Goal: Task Accomplishment & Management: Use online tool/utility

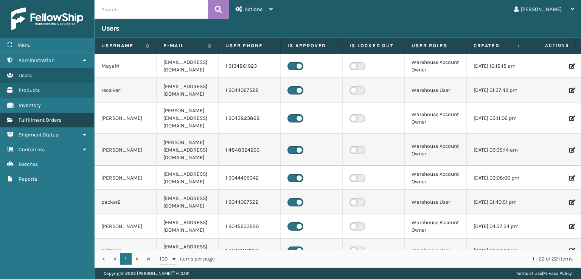
click at [55, 119] on span "Fulfillment Orders" at bounding box center [40, 120] width 43 height 6
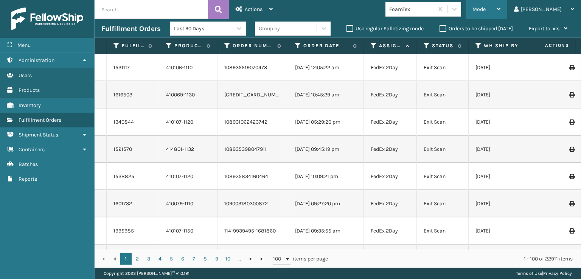
click at [500, 12] on div "Mode" at bounding box center [486, 9] width 28 height 19
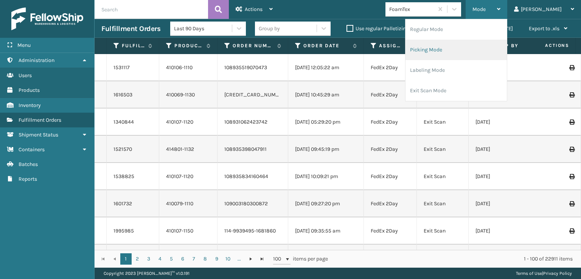
click at [464, 50] on li "Picking Mode" at bounding box center [455, 50] width 101 height 20
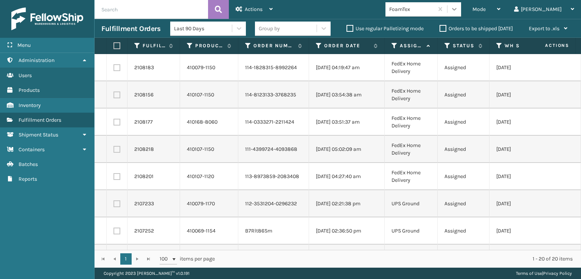
click at [458, 12] on icon at bounding box center [454, 9] width 8 height 8
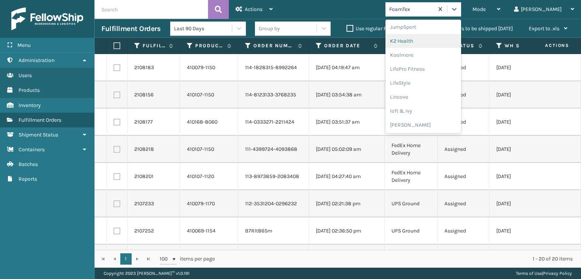
scroll to position [277, 0]
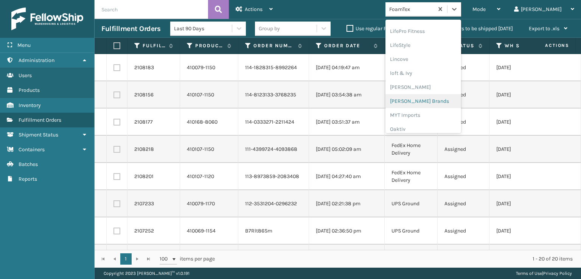
click at [441, 99] on div "[PERSON_NAME] Brands" at bounding box center [423, 101] width 76 height 14
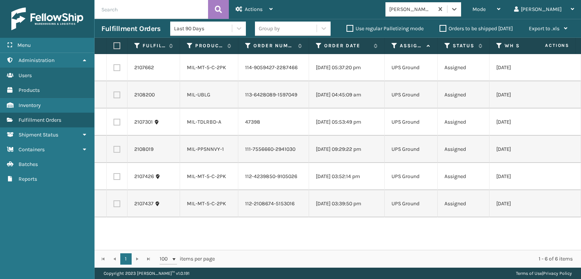
click at [116, 52] on th at bounding box center [117, 46] width 21 height 16
click at [116, 47] on label at bounding box center [115, 45] width 5 height 7
click at [114, 47] on input "checkbox" at bounding box center [113, 45] width 0 height 5
checkbox input "true"
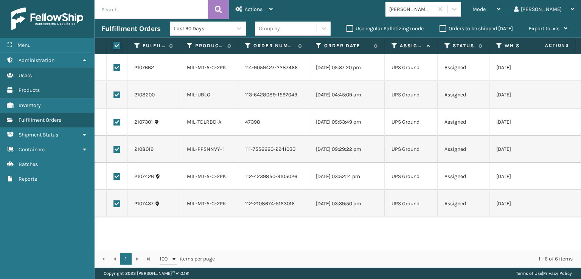
checkbox input "true"
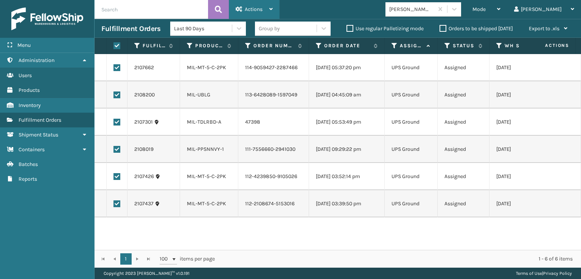
click at [247, 12] on span "Actions" at bounding box center [254, 9] width 18 height 6
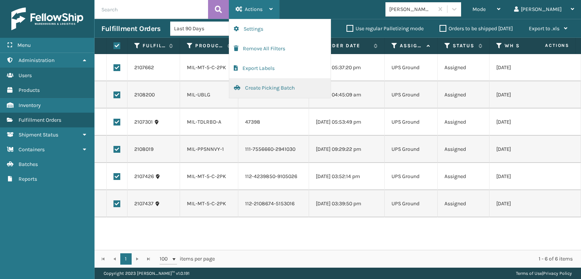
click at [260, 85] on button "Create Picking Batch" at bounding box center [279, 88] width 101 height 20
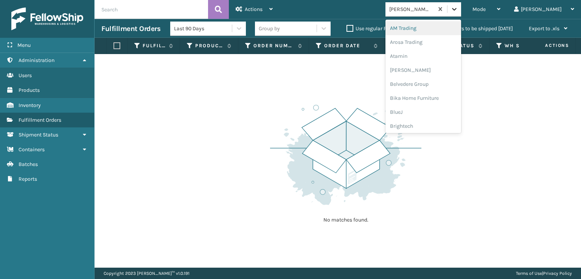
click at [458, 6] on icon at bounding box center [454, 9] width 8 height 8
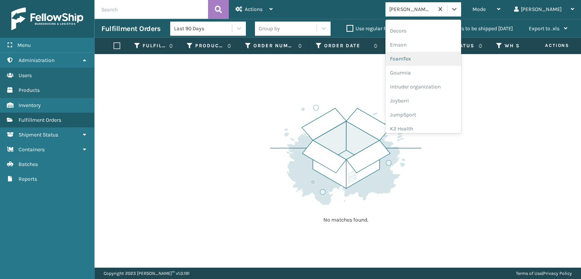
click at [433, 60] on div "FoamTex" at bounding box center [423, 59] width 76 height 14
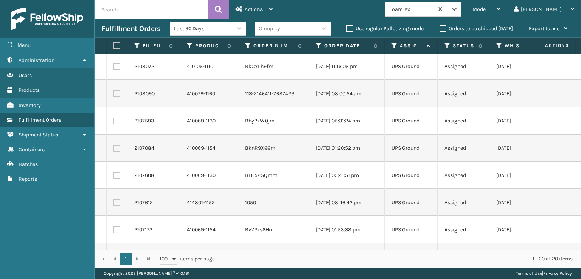
scroll to position [354, 0]
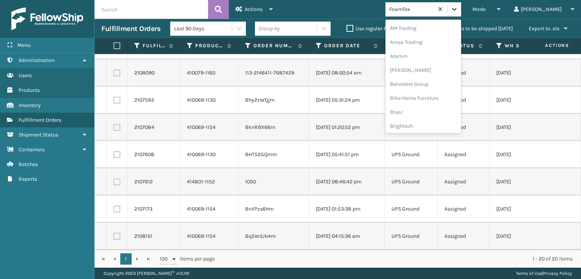
click at [458, 11] on icon at bounding box center [454, 9] width 8 height 8
click at [430, 109] on div "SleepGeekz" at bounding box center [423, 111] width 76 height 14
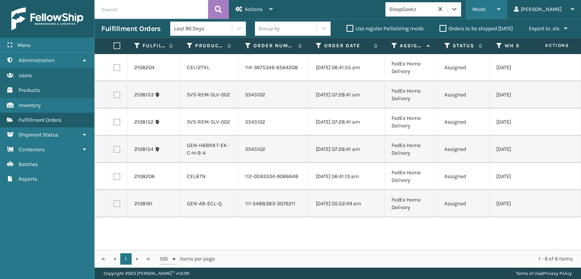
click at [485, 6] on span "Mode" at bounding box center [478, 9] width 13 height 6
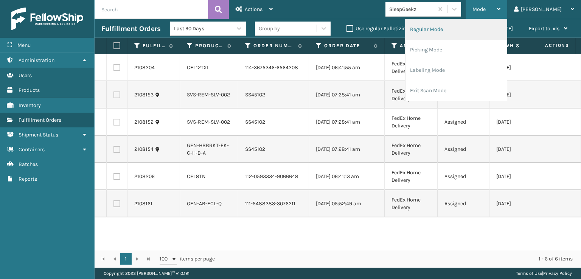
click at [455, 28] on li "Regular Mode" at bounding box center [455, 29] width 101 height 20
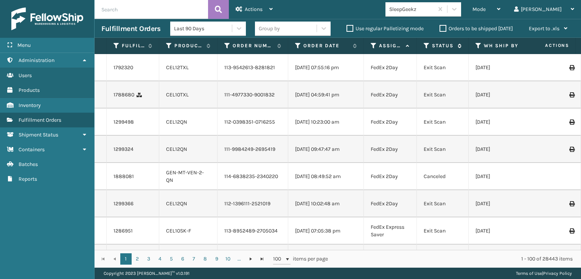
click at [427, 43] on icon at bounding box center [426, 45] width 6 height 7
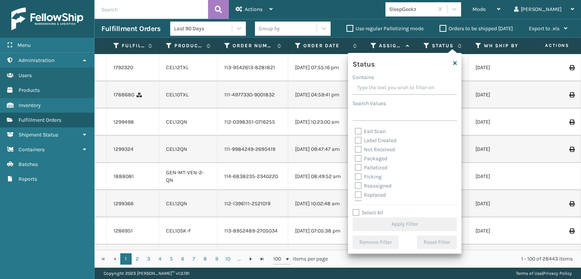
scroll to position [38, 0]
click at [357, 165] on label "Picking" at bounding box center [368, 164] width 27 height 6
click at [355, 165] on input "Picking" at bounding box center [355, 162] width 0 height 5
checkbox input "true"
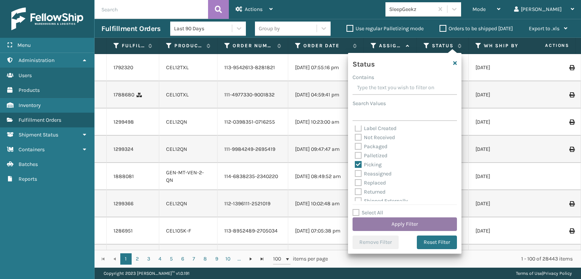
click at [383, 224] on button "Apply Filter" at bounding box center [404, 224] width 104 height 14
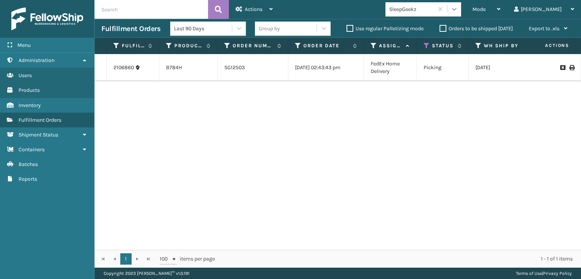
click at [458, 8] on icon at bounding box center [454, 9] width 8 height 8
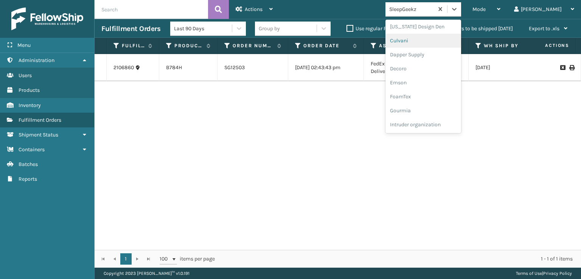
scroll to position [151, 0]
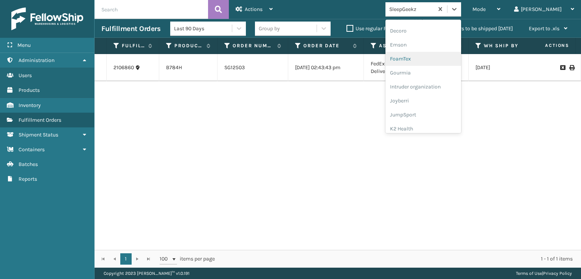
click at [433, 58] on div "FoamTex" at bounding box center [423, 59] width 76 height 14
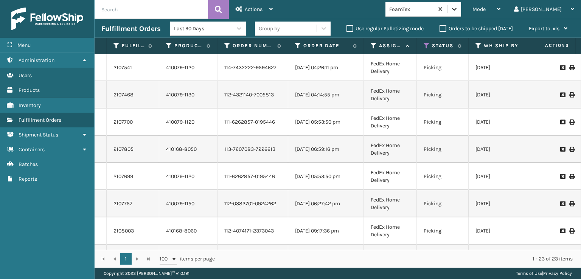
click at [458, 12] on icon at bounding box center [454, 9] width 8 height 8
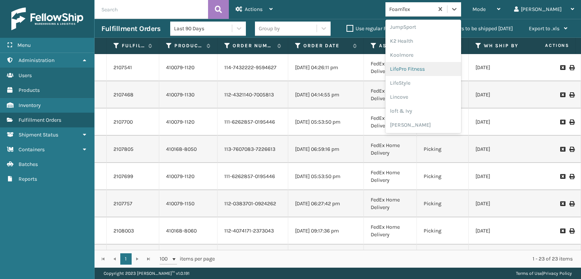
scroll to position [352, 0]
click at [437, 24] on div "[PERSON_NAME] Brands" at bounding box center [423, 26] width 76 height 14
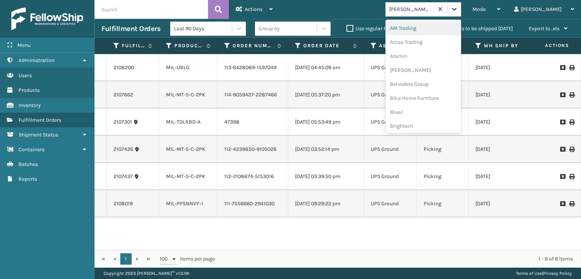
click at [461, 5] on div at bounding box center [454, 9] width 14 height 14
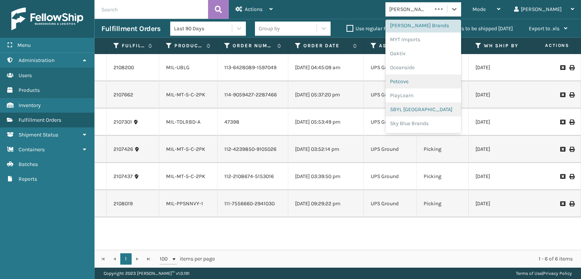
scroll to position [379, 0]
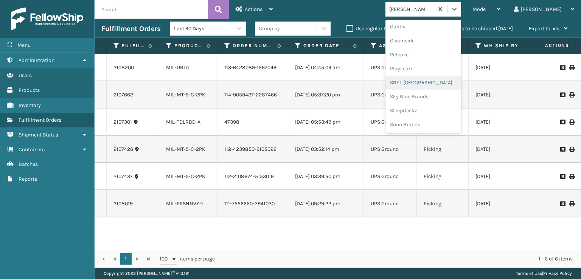
click at [429, 79] on div "SBYL [GEOGRAPHIC_DATA]" at bounding box center [423, 83] width 76 height 14
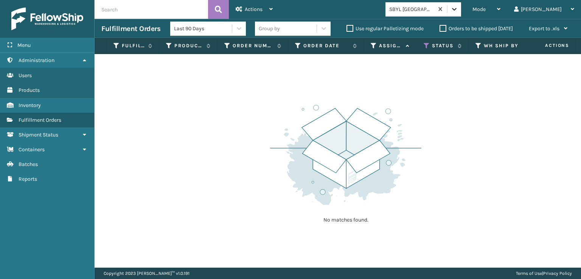
click at [458, 11] on icon at bounding box center [454, 9] width 8 height 8
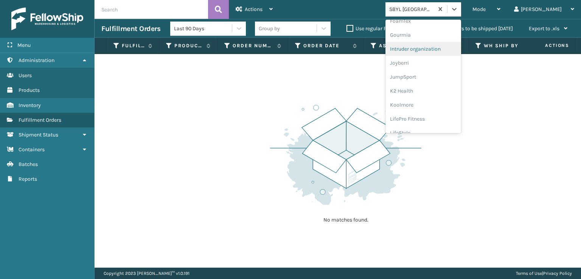
scroll to position [151, 0]
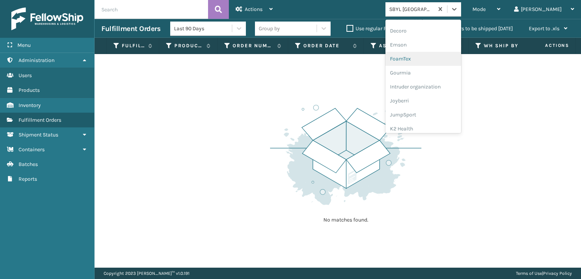
click at [425, 57] on div "FoamTex" at bounding box center [423, 59] width 76 height 14
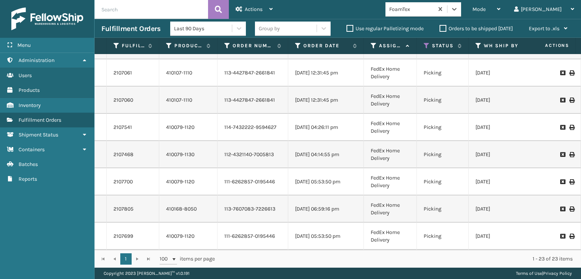
scroll to position [436, 0]
click at [485, 10] on span "Mode" at bounding box center [478, 9] width 13 height 6
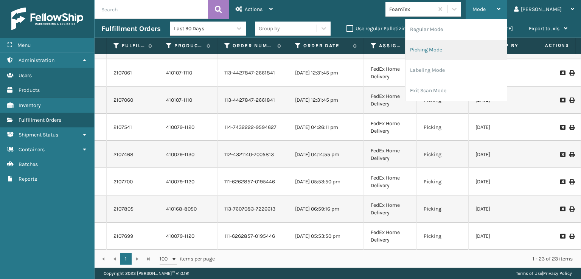
click at [459, 47] on li "Picking Mode" at bounding box center [455, 50] width 101 height 20
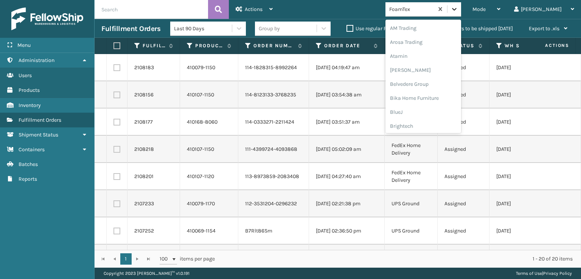
click at [458, 11] on icon at bounding box center [454, 9] width 8 height 8
click at [439, 62] on div "[PERSON_NAME] Brands" at bounding box center [423, 63] width 76 height 14
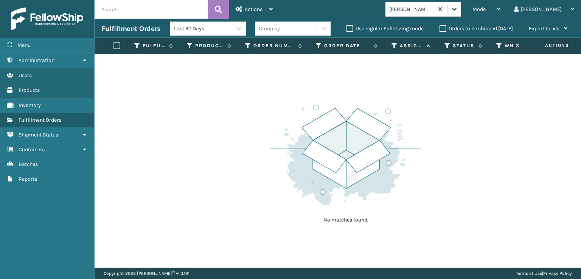
click at [458, 8] on icon at bounding box center [454, 9] width 8 height 8
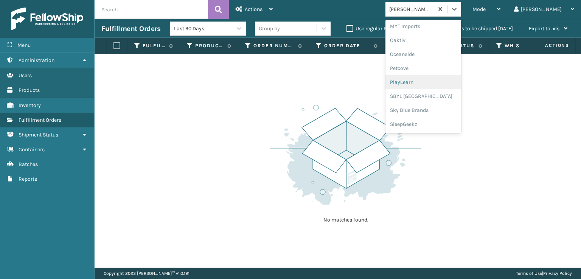
scroll to position [379, 0]
click at [427, 107] on div "SleepGeekz" at bounding box center [423, 111] width 76 height 14
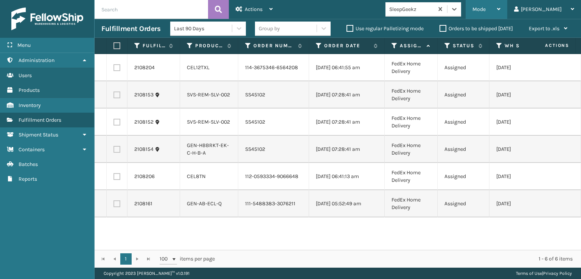
click at [500, 5] on div "Mode" at bounding box center [486, 9] width 28 height 19
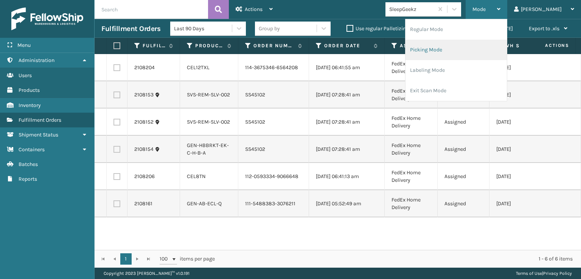
click at [453, 49] on li "Picking Mode" at bounding box center [455, 50] width 101 height 20
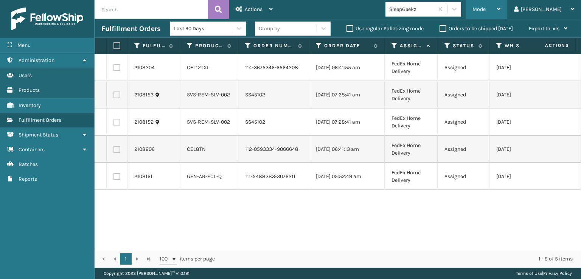
click at [485, 9] on span "Mode" at bounding box center [478, 9] width 13 height 6
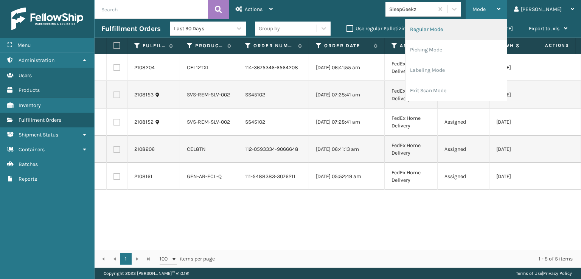
click at [454, 29] on li "Regular Mode" at bounding box center [455, 29] width 101 height 20
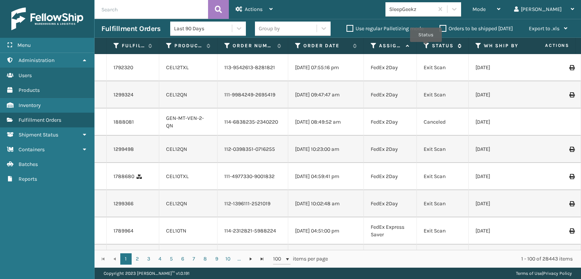
click at [426, 47] on icon at bounding box center [426, 45] width 6 height 7
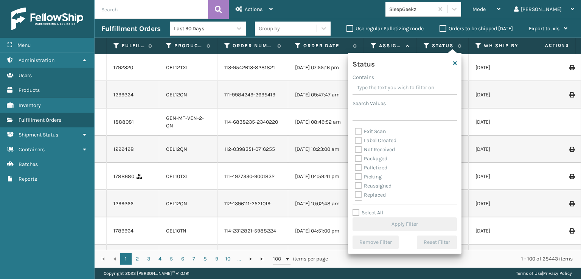
scroll to position [42, 0]
click at [358, 160] on label "Picking" at bounding box center [368, 160] width 27 height 6
click at [355, 160] on input "Picking" at bounding box center [355, 158] width 0 height 5
checkbox input "true"
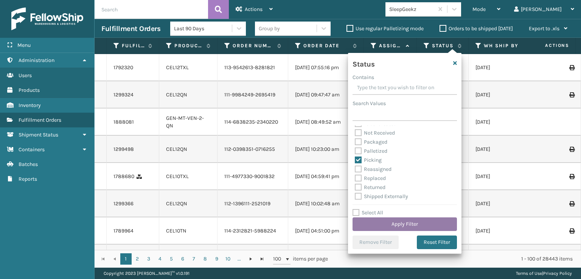
click at [393, 226] on button "Apply Filter" at bounding box center [404, 224] width 104 height 14
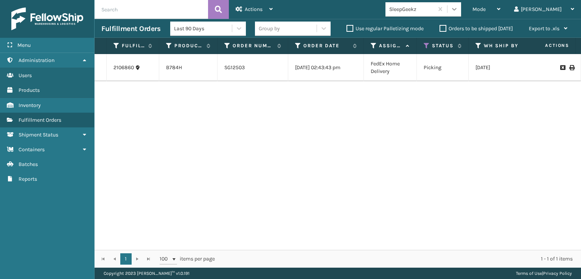
click at [458, 9] on icon at bounding box center [454, 9] width 8 height 8
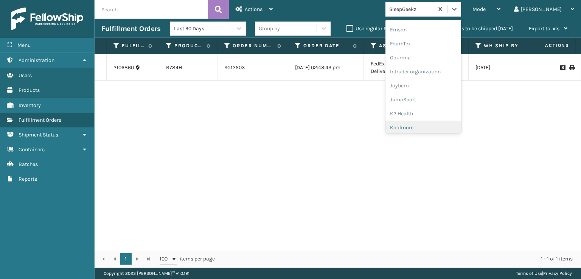
scroll to position [151, 0]
click at [433, 57] on div "FoamTex" at bounding box center [423, 59] width 76 height 14
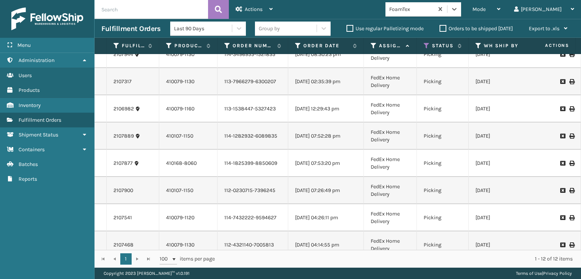
scroll to position [0, 0]
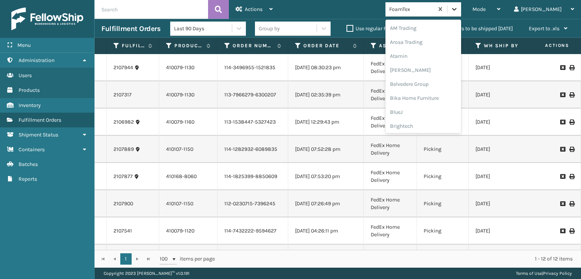
click at [458, 9] on icon at bounding box center [454, 9] width 8 height 8
click at [433, 108] on div "SleepGeekz" at bounding box center [423, 111] width 76 height 14
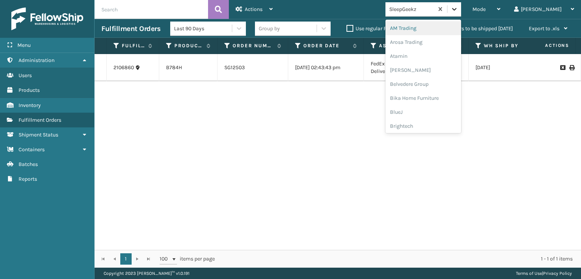
click at [458, 9] on icon at bounding box center [454, 9] width 8 height 8
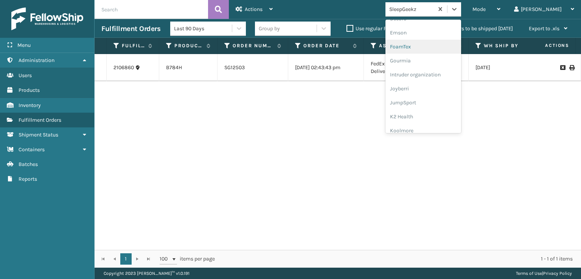
click at [430, 44] on div "FoamTex" at bounding box center [423, 47] width 76 height 14
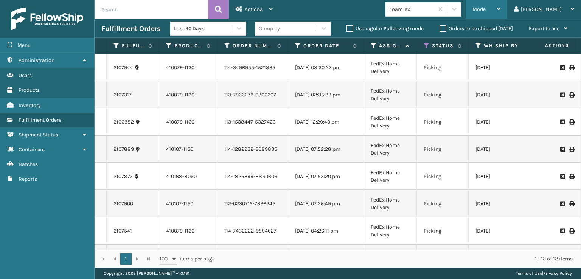
click at [500, 4] on div "Mode" at bounding box center [486, 9] width 28 height 19
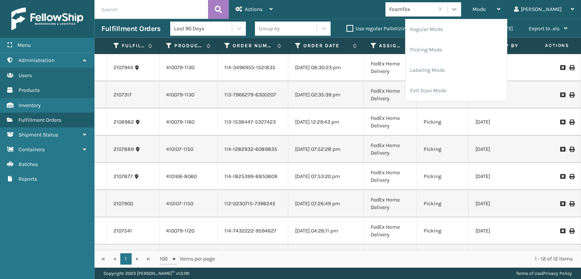
click at [461, 3] on div at bounding box center [454, 9] width 14 height 14
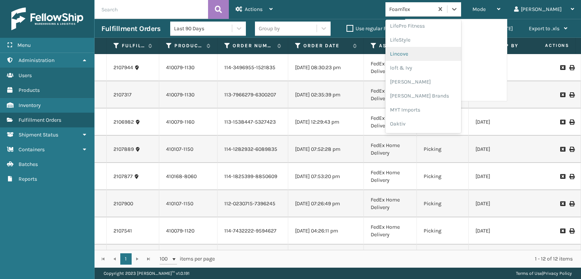
scroll to position [315, 0]
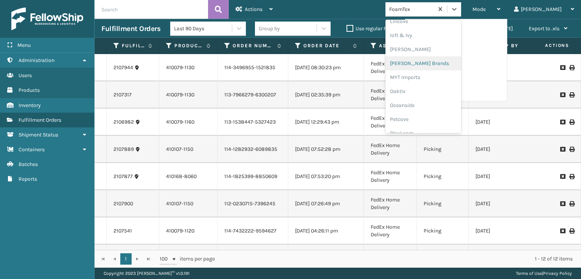
click at [428, 64] on div "[PERSON_NAME] Brands" at bounding box center [423, 63] width 76 height 14
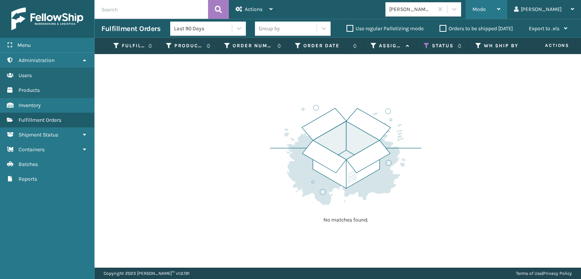
click at [485, 9] on span "Mode" at bounding box center [478, 9] width 13 height 6
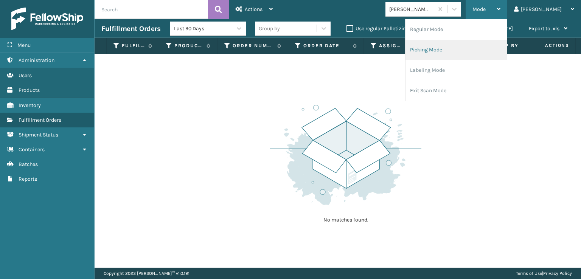
click at [461, 48] on li "Picking Mode" at bounding box center [455, 50] width 101 height 20
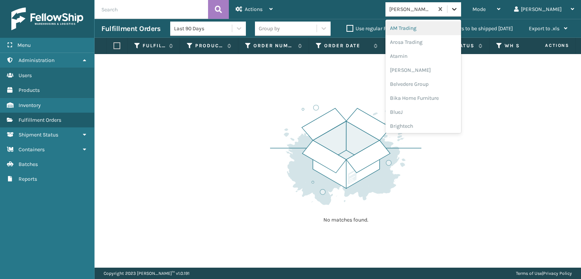
click at [458, 8] on icon at bounding box center [454, 9] width 8 height 8
click at [429, 95] on div "FoamTex" at bounding box center [423, 97] width 76 height 14
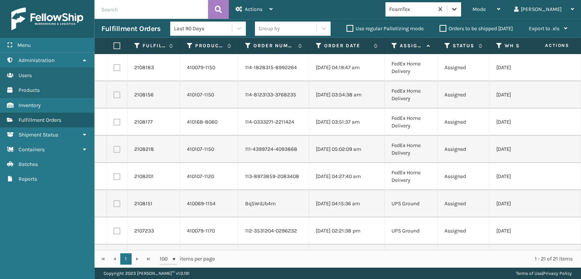
click at [458, 8] on icon at bounding box center [454, 9] width 8 height 8
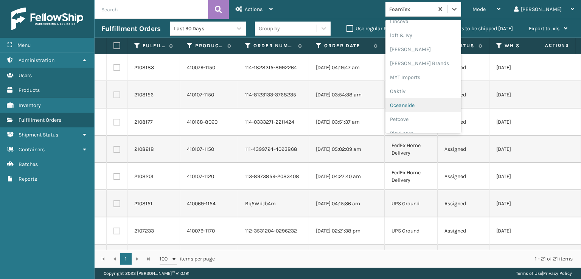
scroll to position [379, 0]
click at [430, 109] on div "SleepGeekz" at bounding box center [423, 111] width 76 height 14
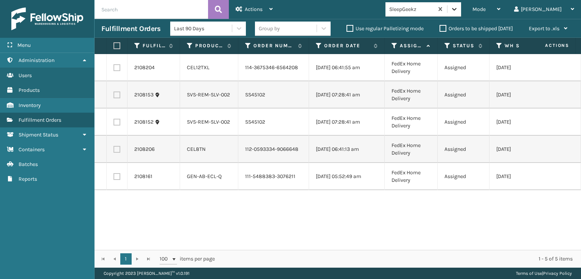
click at [458, 7] on icon at bounding box center [454, 9] width 8 height 8
click at [292, 221] on div "2108204 CEL12TXL 114-3675346-6564208 [DATE] 06:41:55 am FedEx Home Delivery Ass…" at bounding box center [338, 152] width 486 height 196
click at [485, 10] on span "Mode" at bounding box center [478, 9] width 13 height 6
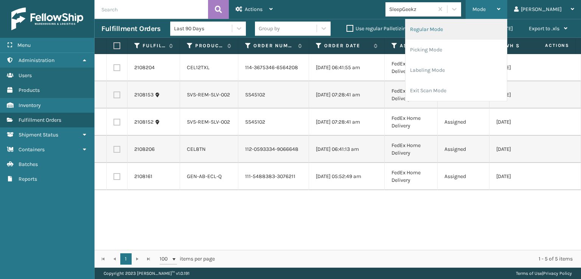
click at [452, 30] on li "Regular Mode" at bounding box center [455, 29] width 101 height 20
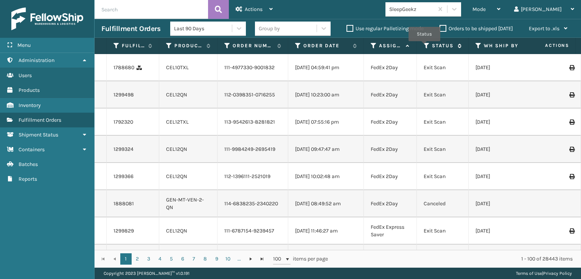
click at [424, 46] on icon at bounding box center [426, 45] width 6 height 7
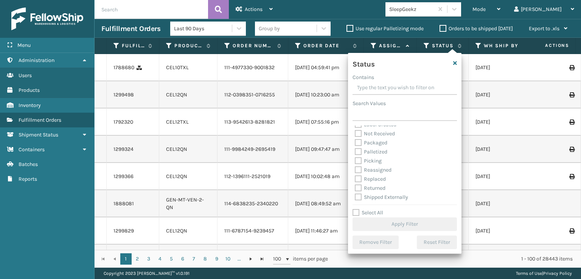
scroll to position [42, 0]
click at [358, 161] on label "Picking" at bounding box center [368, 160] width 27 height 6
click at [355, 161] on input "Picking" at bounding box center [355, 158] width 0 height 5
checkbox input "true"
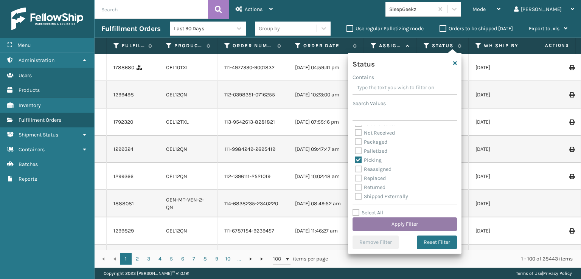
click at [391, 223] on button "Apply Filter" at bounding box center [404, 224] width 104 height 14
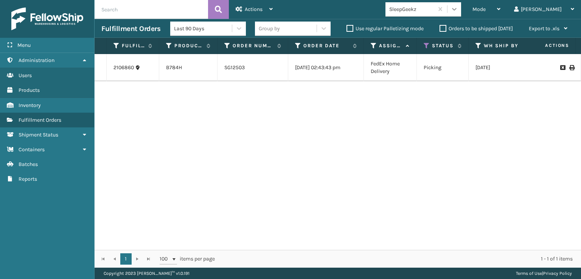
click at [458, 8] on icon at bounding box center [454, 9] width 8 height 8
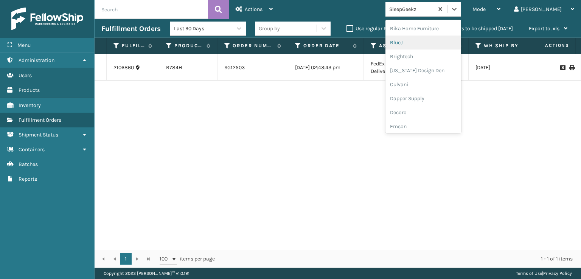
scroll to position [113, 0]
click at [431, 98] on div "FoamTex" at bounding box center [423, 97] width 76 height 14
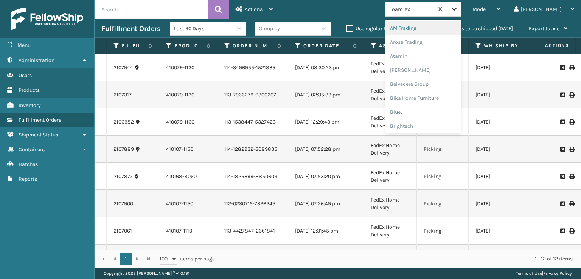
click at [458, 11] on icon at bounding box center [454, 9] width 8 height 8
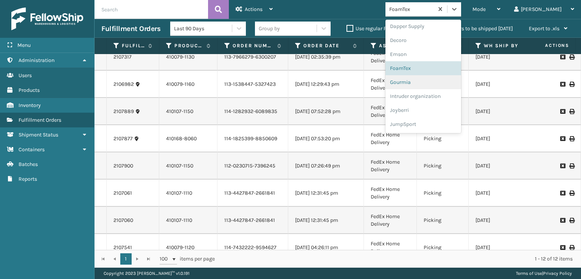
scroll to position [151, 0]
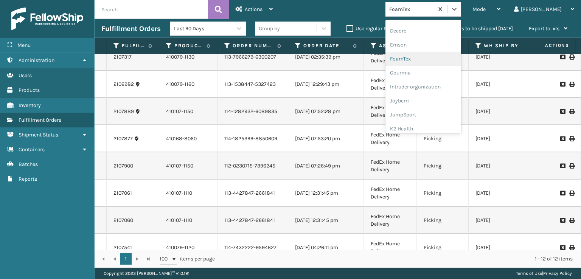
click at [433, 56] on div "FoamTex" at bounding box center [423, 59] width 76 height 14
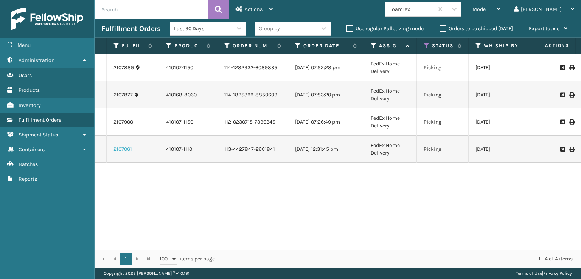
click at [127, 147] on link "2107061" at bounding box center [122, 150] width 19 height 8
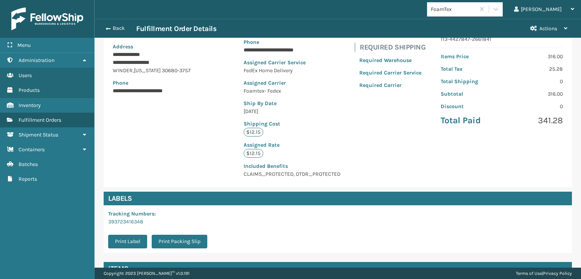
scroll to position [183, 0]
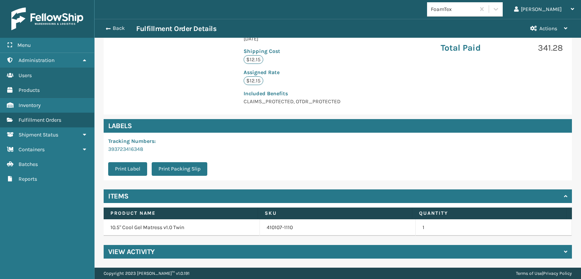
click at [169, 257] on div "View Activity" at bounding box center [338, 252] width 468 height 14
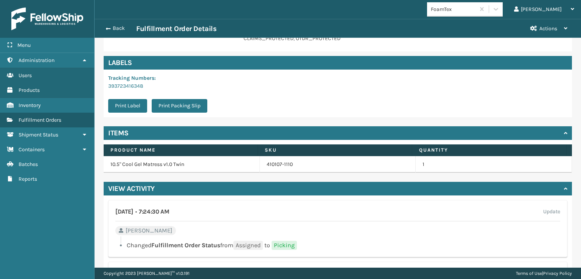
scroll to position [296, 0]
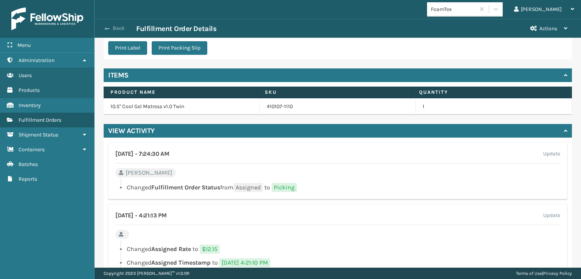
click at [110, 27] on button "Back" at bounding box center [118, 28] width 35 height 7
